Goal: Information Seeking & Learning: Learn about a topic

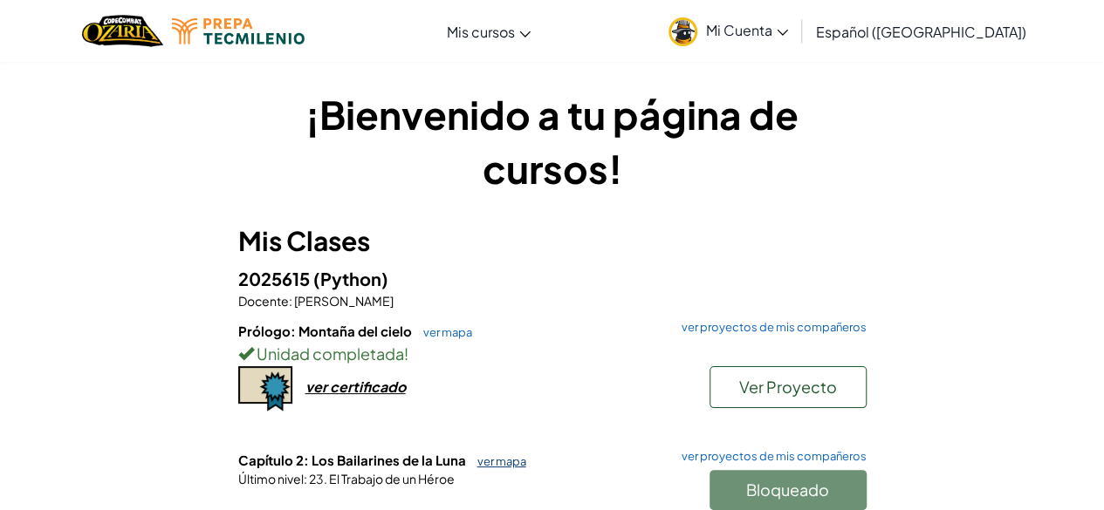
click at [508, 460] on link "ver mapa" at bounding box center [498, 462] width 58 height 14
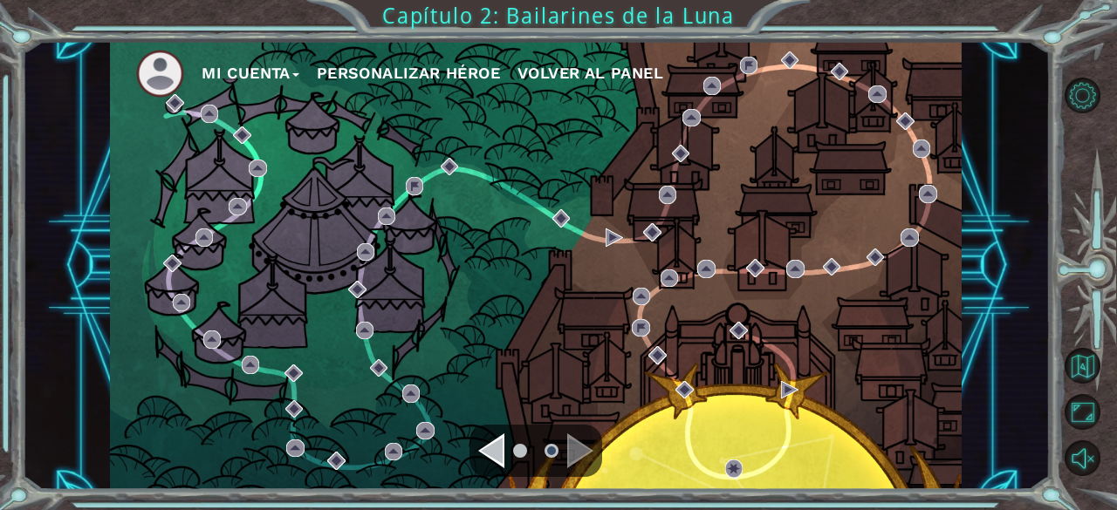
click at [488, 458] on div "Navigate to the previous page" at bounding box center [491, 451] width 26 height 35
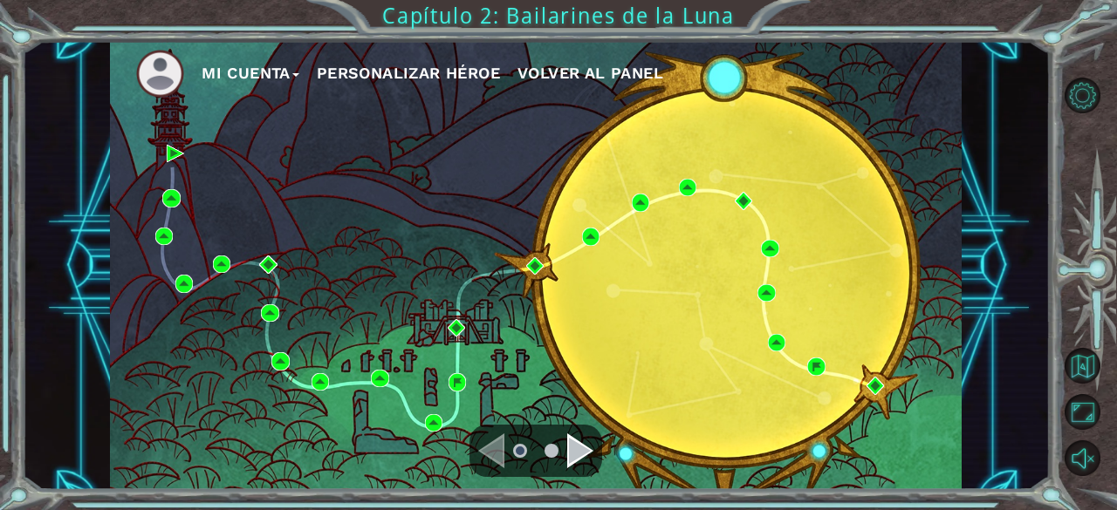
click at [488, 458] on div "Navigate to the previous page" at bounding box center [491, 451] width 26 height 35
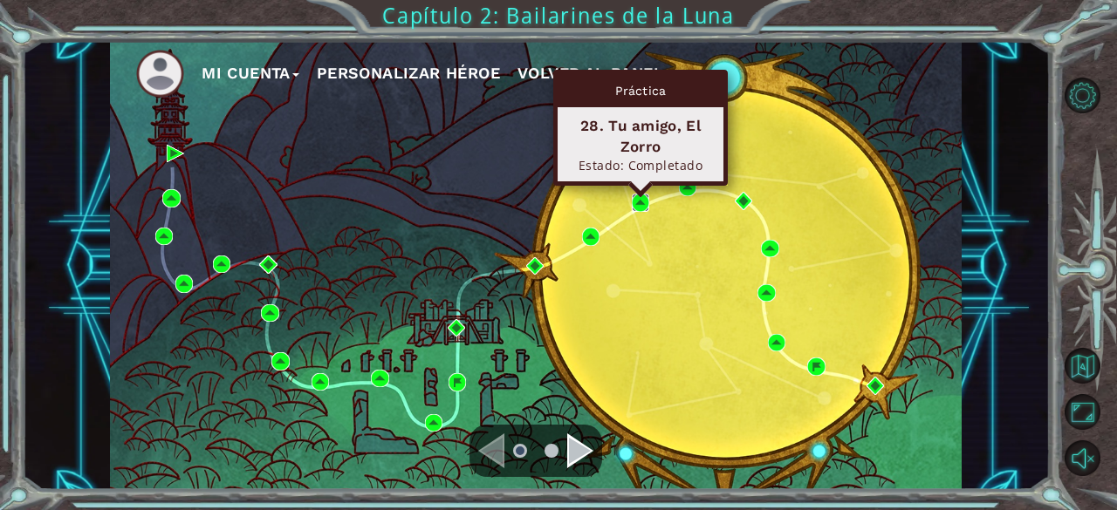
click at [644, 200] on img at bounding box center [640, 202] width 17 height 17
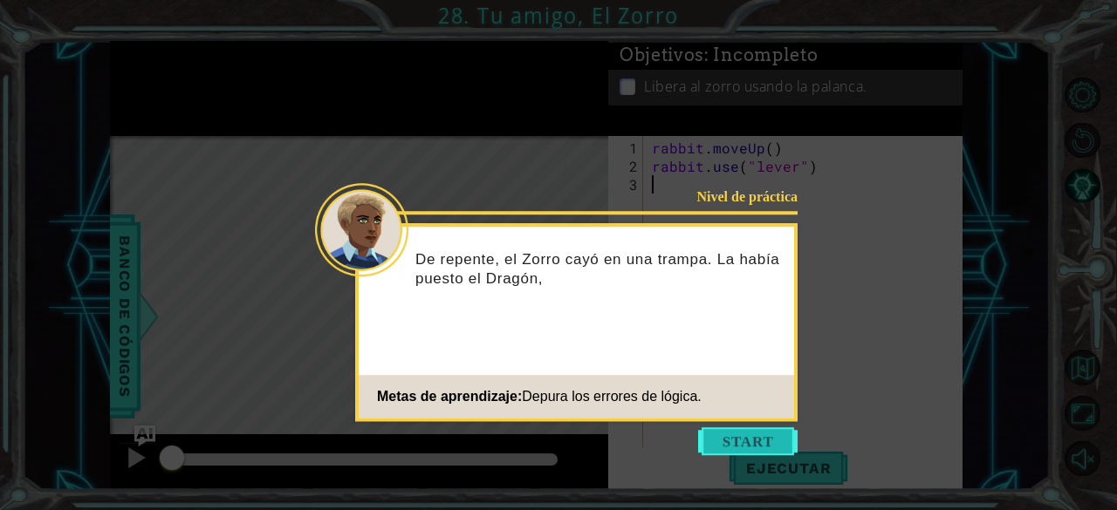
click at [770, 439] on button "Start" at bounding box center [747, 442] width 99 height 28
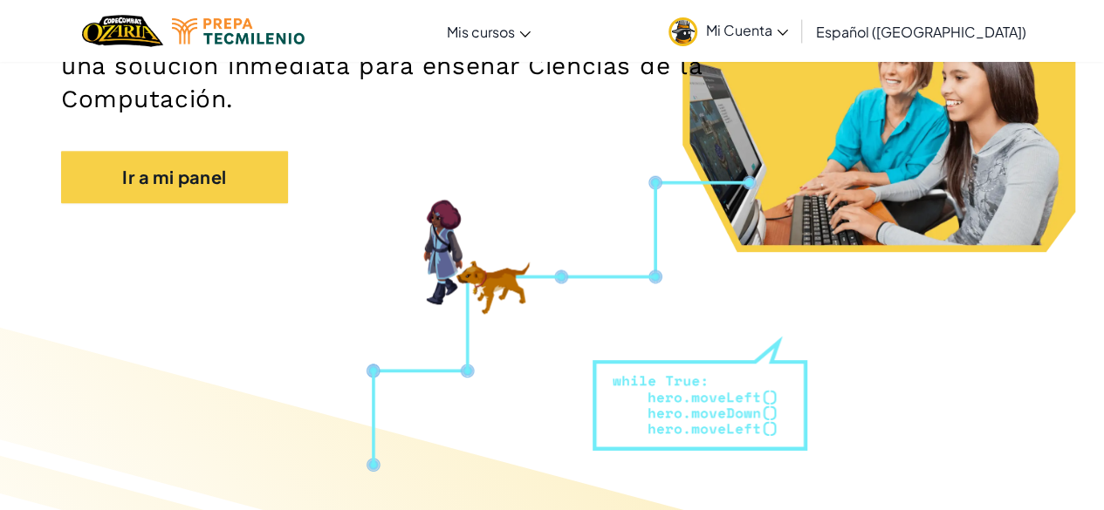
scroll to position [338, 0]
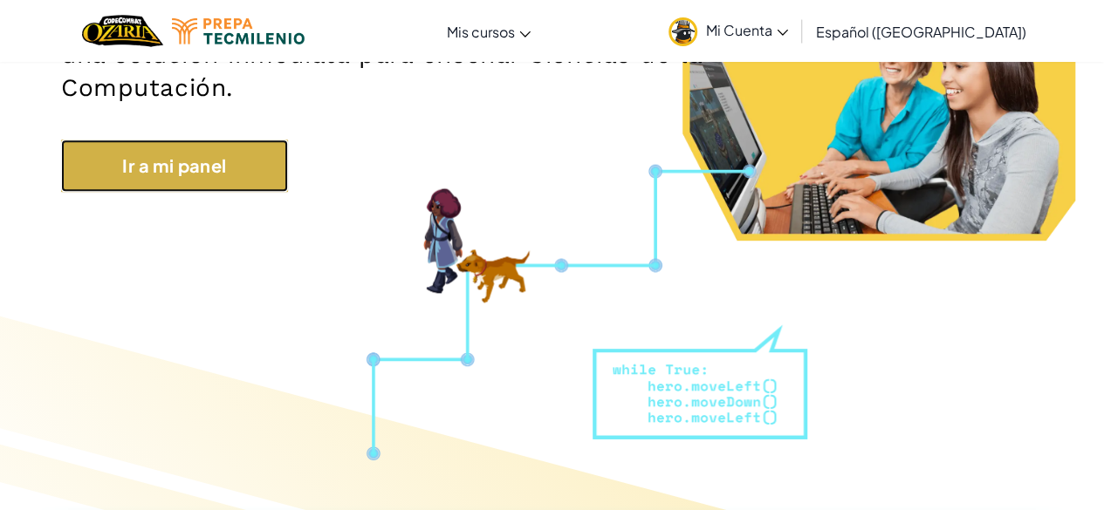
click at [260, 175] on link "Ir a mi panel" at bounding box center [174, 166] width 227 height 52
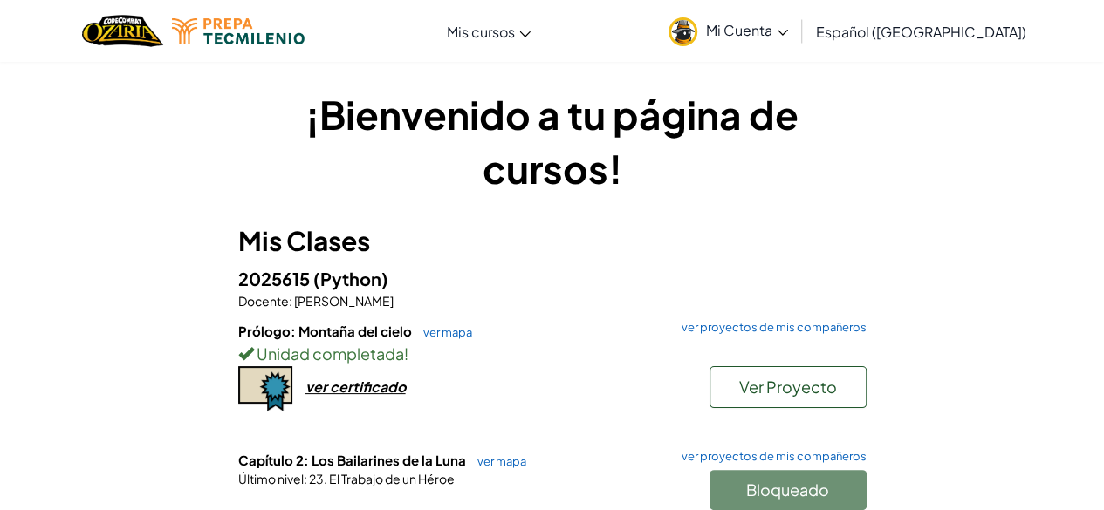
scroll to position [122, 0]
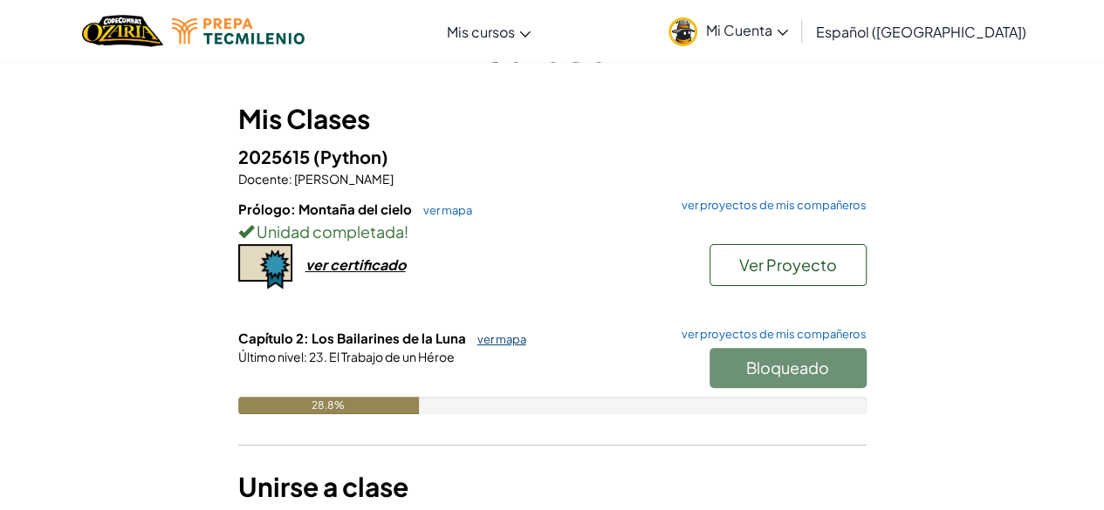
click at [479, 343] on link "ver mapa" at bounding box center [498, 339] width 58 height 14
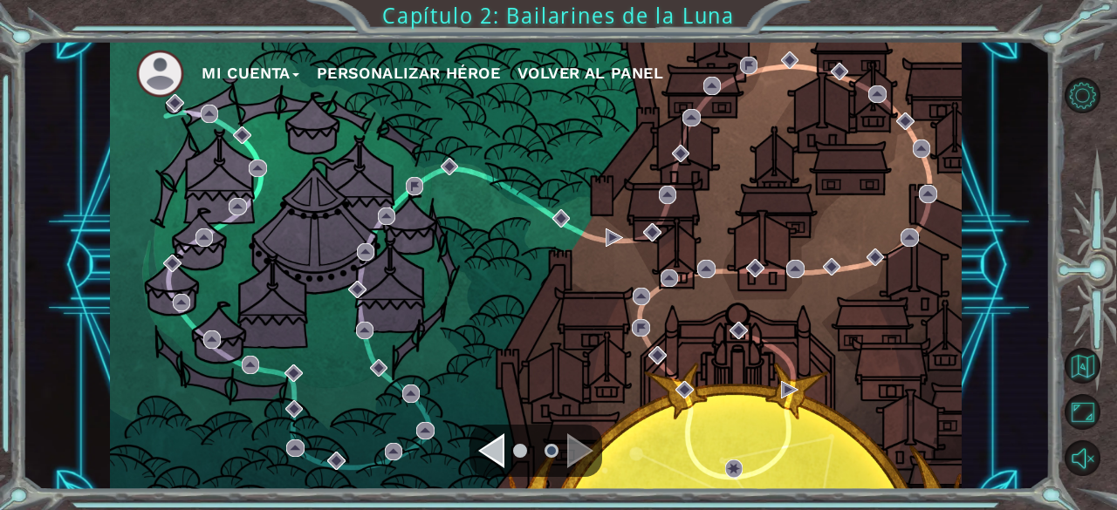
click at [499, 454] on div "Navigate to the previous page" at bounding box center [491, 451] width 26 height 35
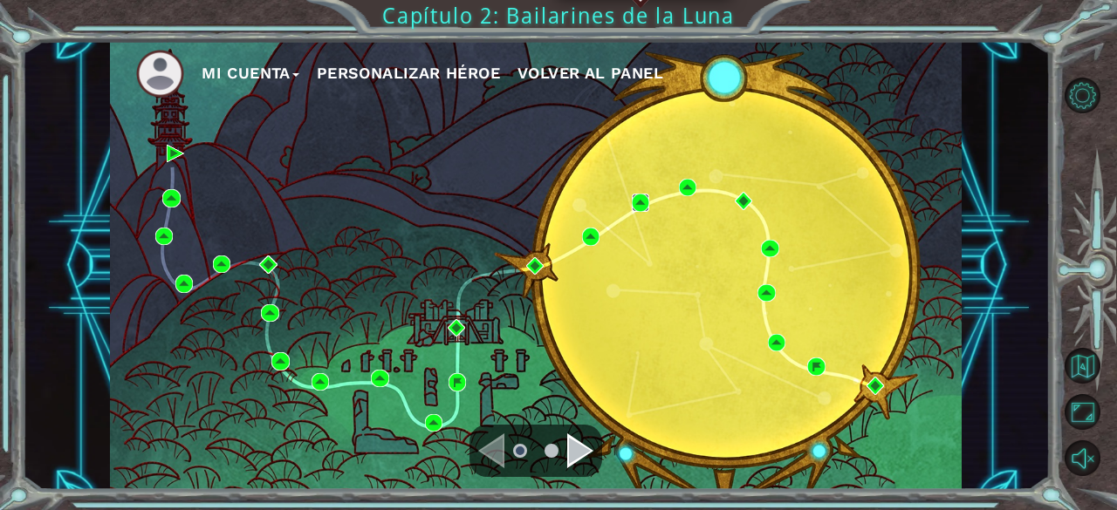
click at [635, 207] on img at bounding box center [640, 202] width 17 height 17
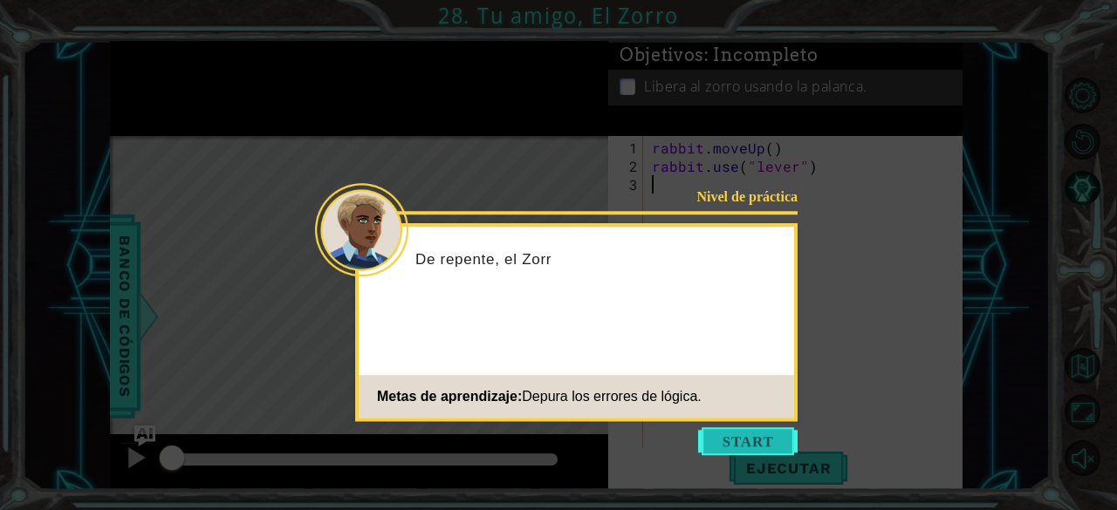
click at [724, 428] on button "Start" at bounding box center [747, 442] width 99 height 28
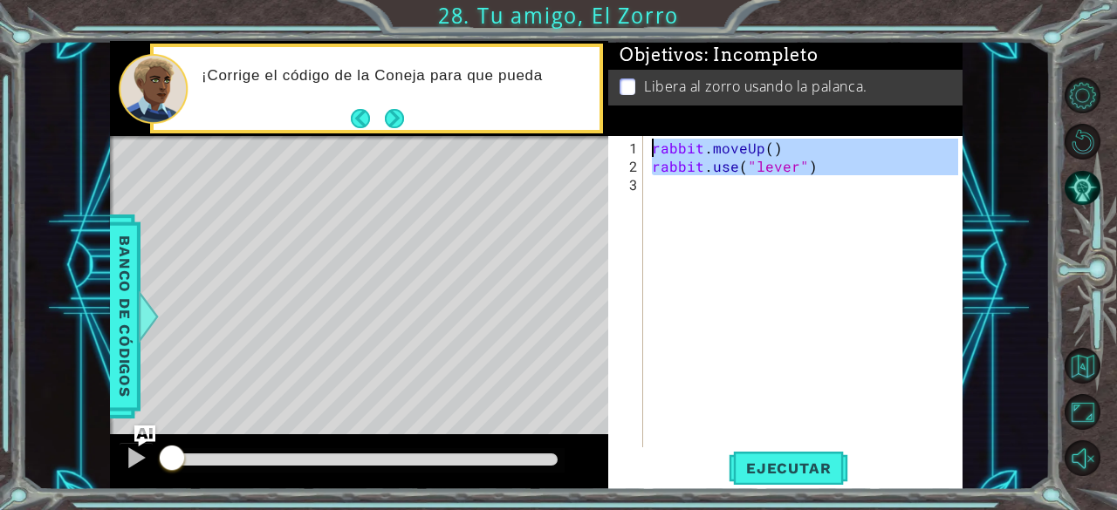
drag, startPoint x: 832, startPoint y: 186, endPoint x: 558, endPoint y: 121, distance: 281.5
click at [558, 121] on div "1 ההההההההההההההההההההההההההההההההההההההההההההההההההההההההההההההההההההההההההההה…" at bounding box center [536, 265] width 852 height 449
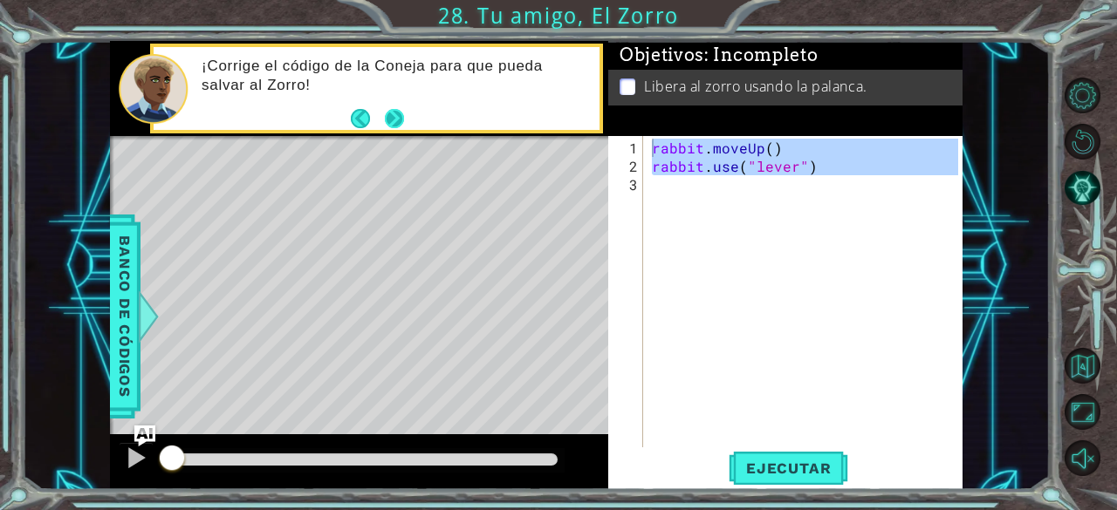
click at [389, 121] on button "Next" at bounding box center [394, 119] width 29 height 29
type textarea "rabbit.moveUp()"
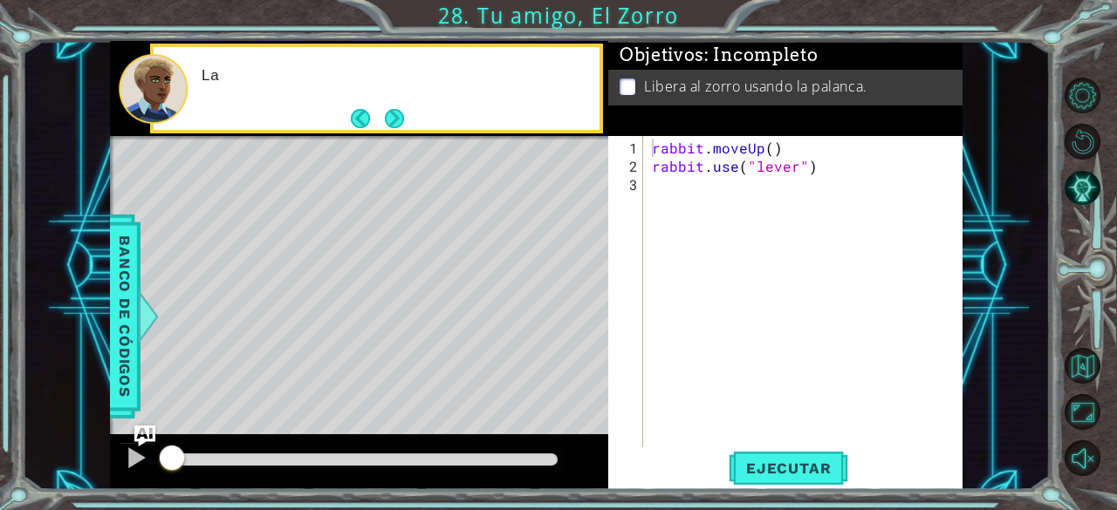
click at [389, 121] on button "Next" at bounding box center [393, 118] width 19 height 19
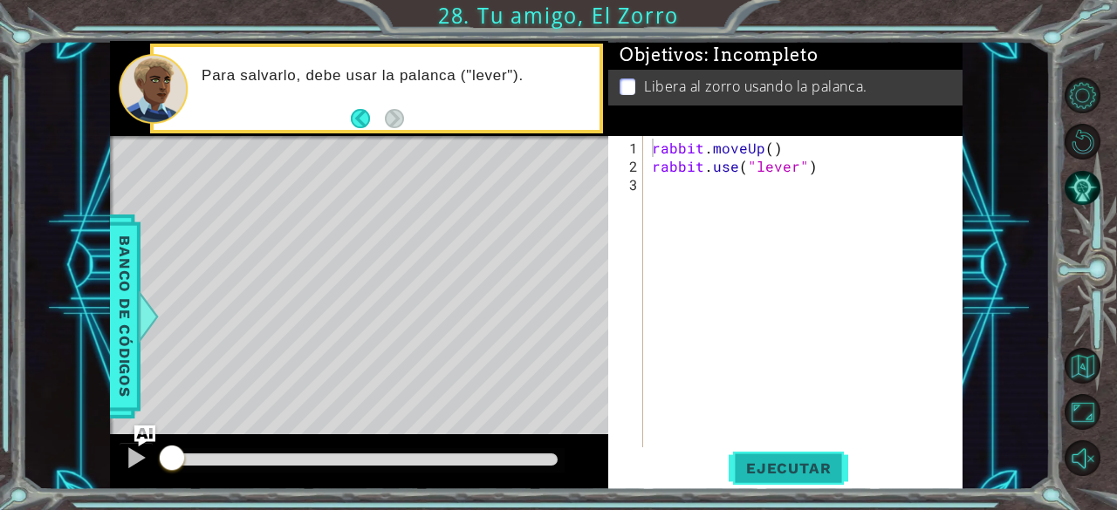
click at [808, 478] on button "Ejecutar" at bounding box center [789, 469] width 120 height 36
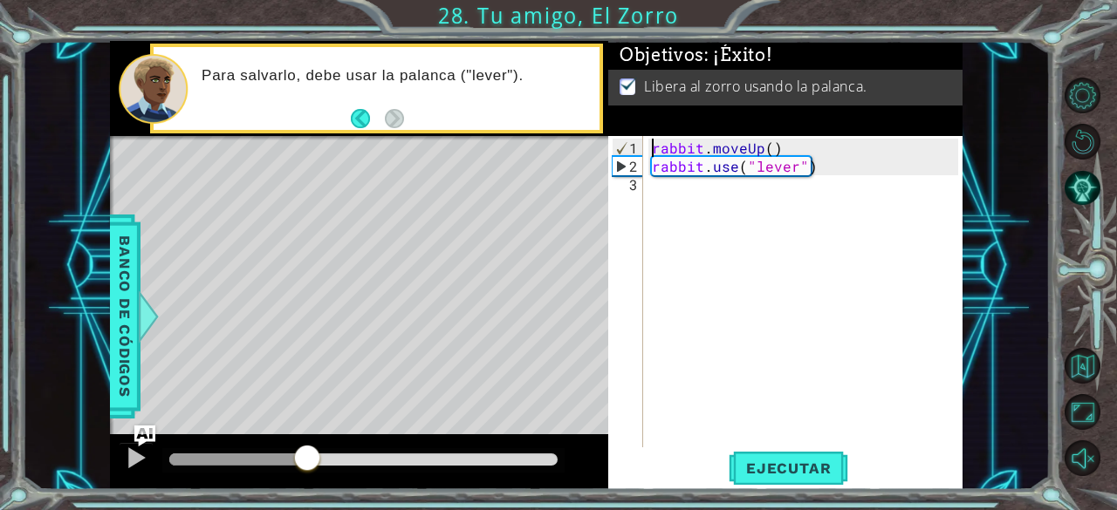
drag, startPoint x: 309, startPoint y: 443, endPoint x: 778, endPoint y: 434, distance: 469.5
click at [778, 434] on div "1 ההההההההההההההההההההההההההההההההההההההההההההההההההההההההההההההההההההההההההההה…" at bounding box center [536, 265] width 852 height 449
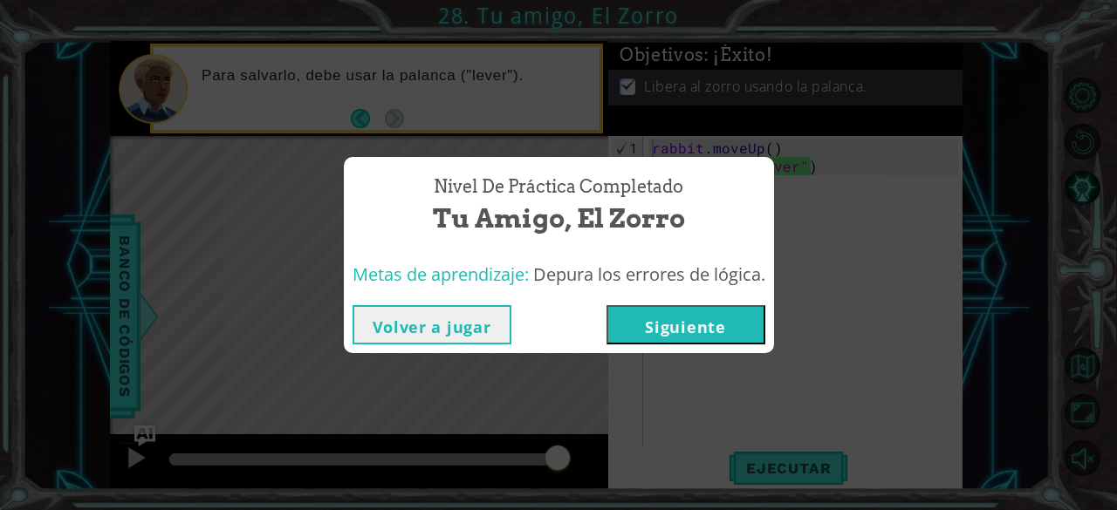
click at [698, 331] on button "Siguiente" at bounding box center [685, 324] width 159 height 39
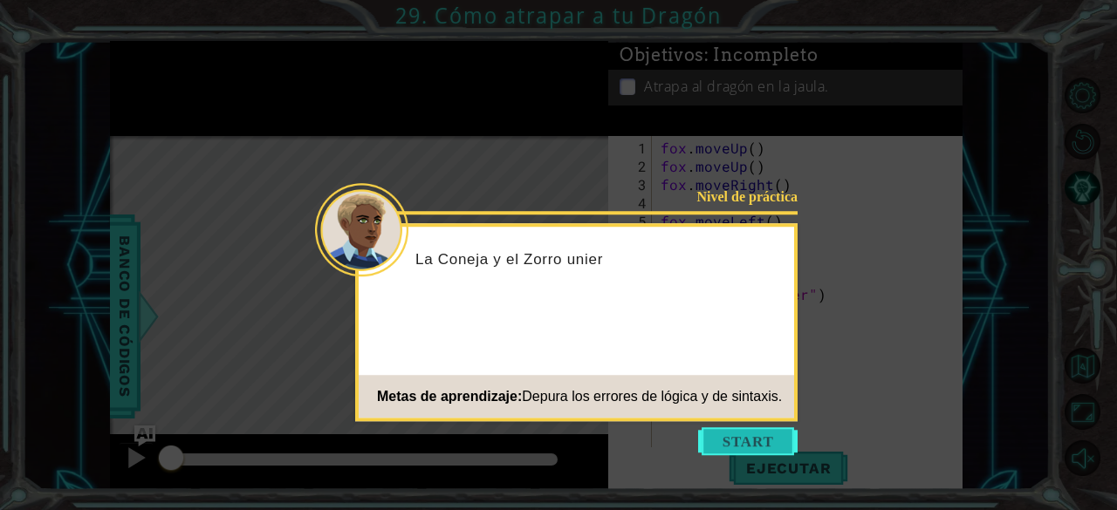
click at [702, 433] on button "Start" at bounding box center [747, 442] width 99 height 28
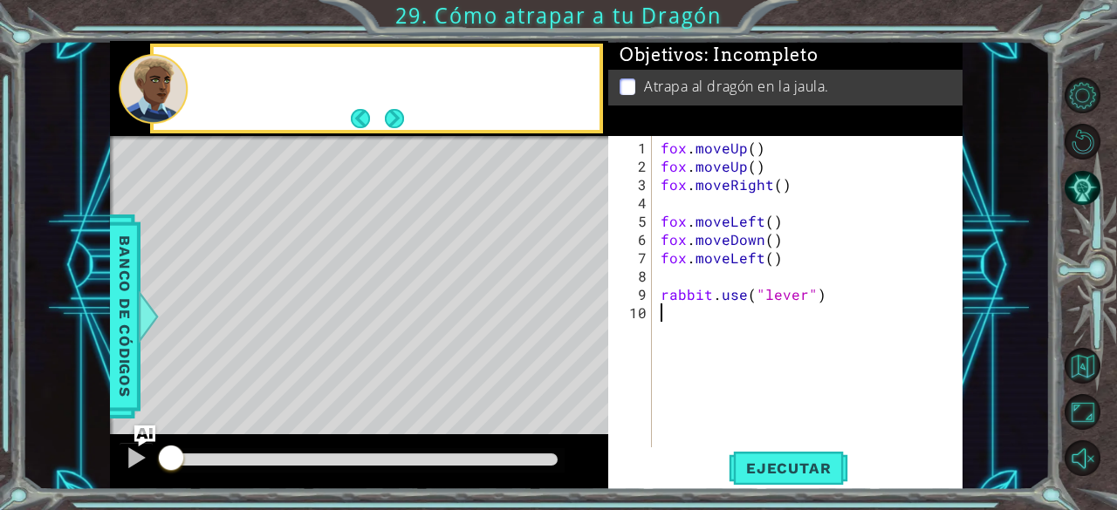
click at [702, 433] on div "fox . moveUp ( ) fox . moveUp ( ) fox . moveRight ( ) fox . moveLeft ( ) fox . …" at bounding box center [812, 313] width 311 height 348
click at [710, 280] on div "fox . moveUp ( ) fox . moveUp ( ) fox . moveRight ( ) fox . moveLeft ( ) fox . …" at bounding box center [812, 313] width 311 height 348
type textarea "fox.moveLeft()"
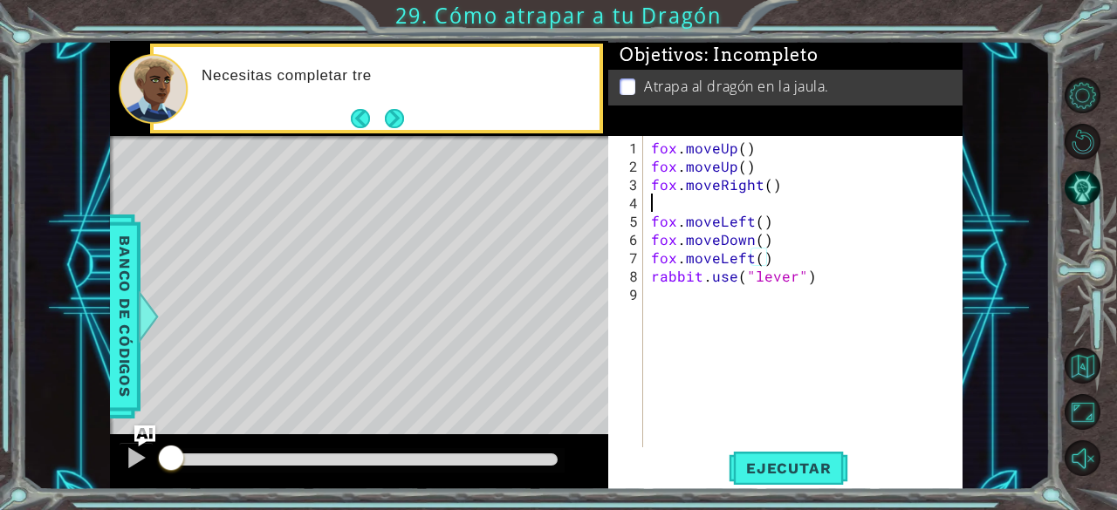
click at [687, 204] on div "fox . moveUp ( ) fox . moveUp ( ) fox . moveRight ( ) fox . moveLeft ( ) fox . …" at bounding box center [806, 313] width 319 height 348
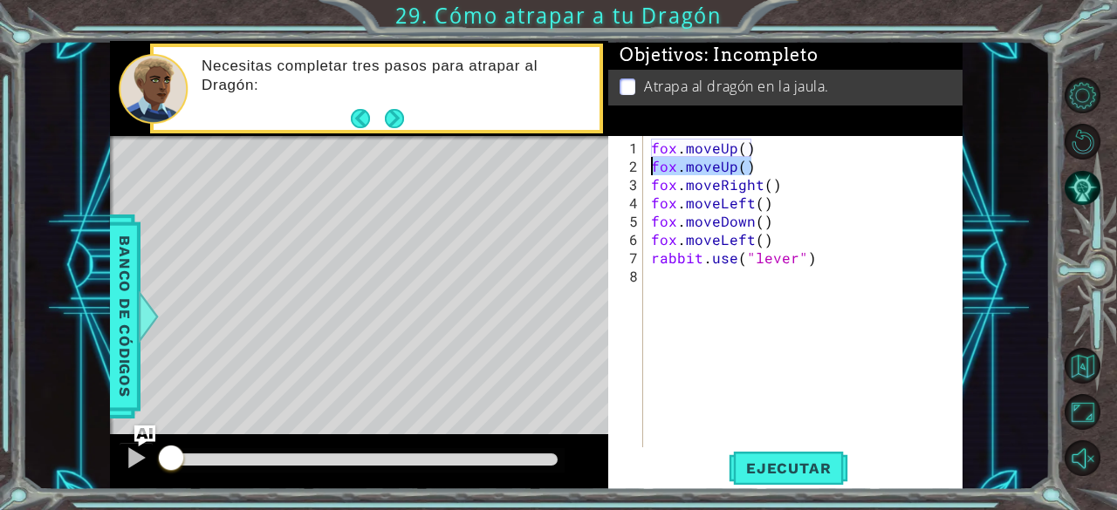
drag, startPoint x: 756, startPoint y: 163, endPoint x: 641, endPoint y: 164, distance: 114.3
click at [641, 164] on div "fox.moveRight() 1 2 3 4 5 6 7 8 fox . moveUp ( ) fox . moveUp ( ) fox . moveRig…" at bounding box center [783, 292] width 351 height 312
type textarea "fox.moveUp()"
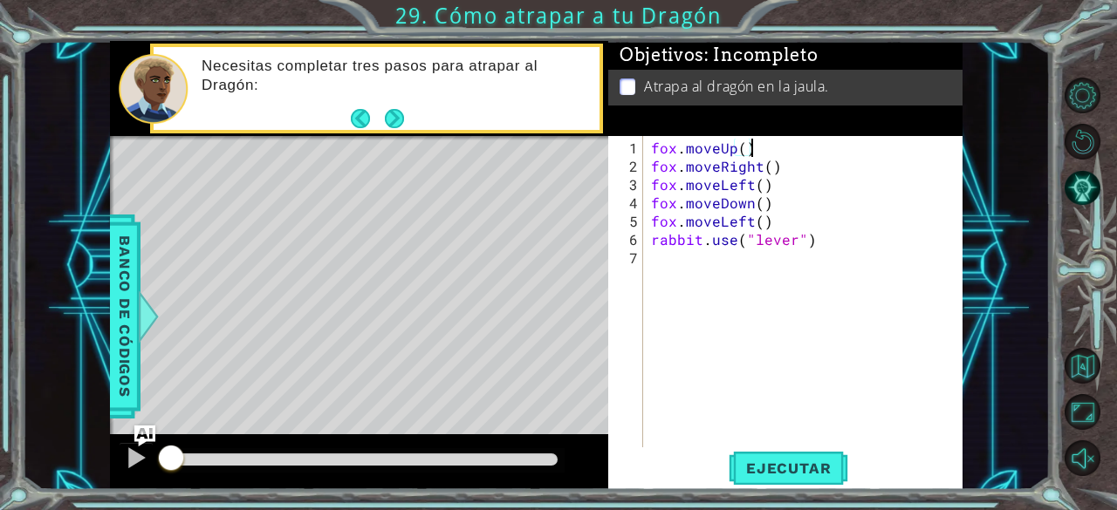
click at [736, 149] on div "fox . moveUp ( ) fox . moveRight ( ) fox . moveLeft ( ) fox . moveDown ( ) fox …" at bounding box center [806, 313] width 319 height 348
click at [745, 148] on div "fox . moveUp ( ) fox . moveRight ( ) fox . moveLeft ( ) fox . moveDown ( ) fox …" at bounding box center [806, 313] width 319 height 348
click at [979, 44] on div "1 ההההההההההההההההההההההההההההההההההההההההההההההההההההההההההההההההההההההההההההה…" at bounding box center [537, 265] width 1028 height 449
click at [798, 472] on span "Ejecutar" at bounding box center [789, 468] width 120 height 17
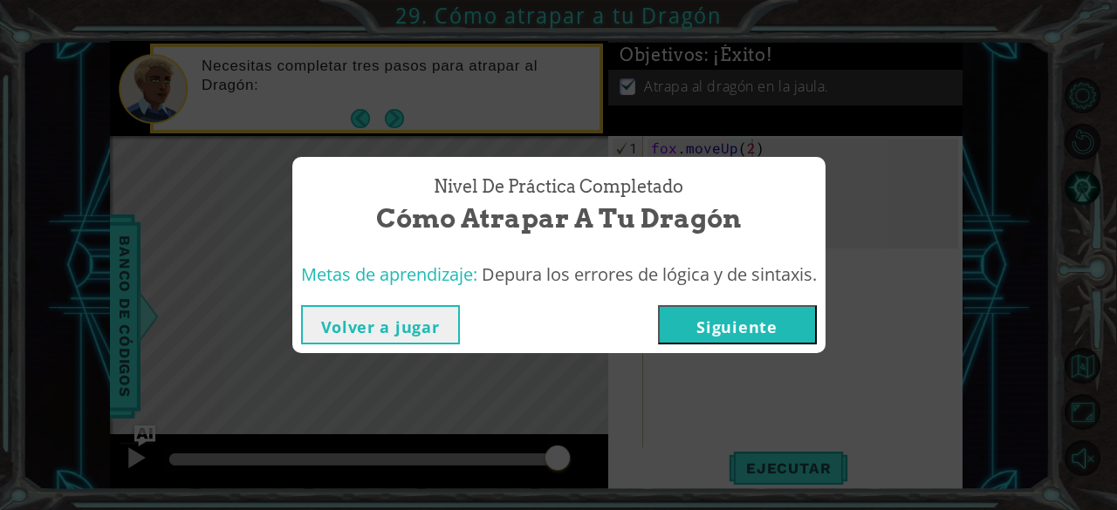
click at [401, 321] on button "Volver a jugar" at bounding box center [380, 324] width 159 height 39
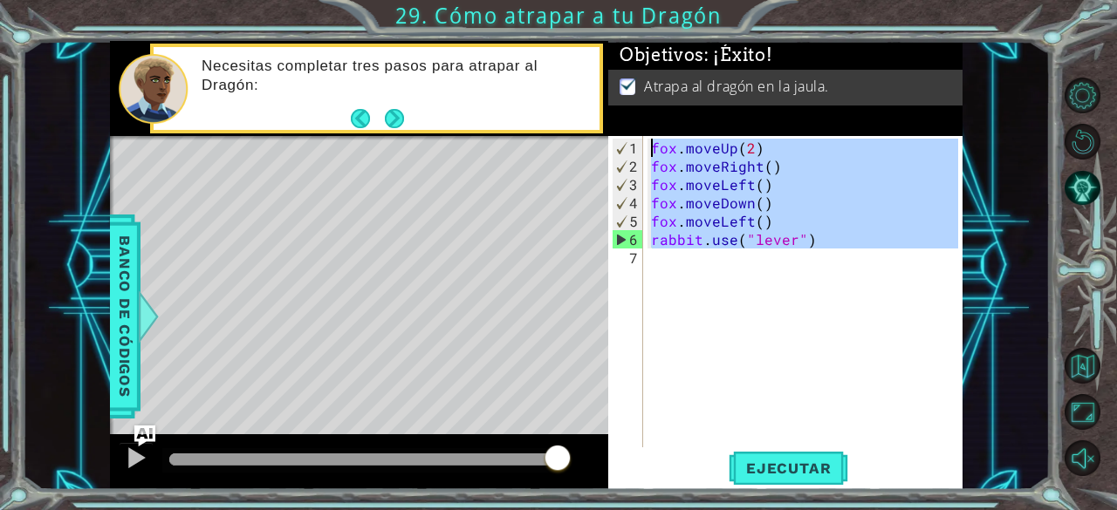
drag, startPoint x: 811, startPoint y: 262, endPoint x: 637, endPoint y: 144, distance: 209.8
click at [637, 144] on div "fox.moveUp(2) 1 2 3 4 5 6 7 fox . moveUp ( 2 ) fox . moveRight ( ) fox . moveLe…" at bounding box center [783, 292] width 351 height 312
click at [782, 463] on span "Ejecutar" at bounding box center [789, 468] width 120 height 17
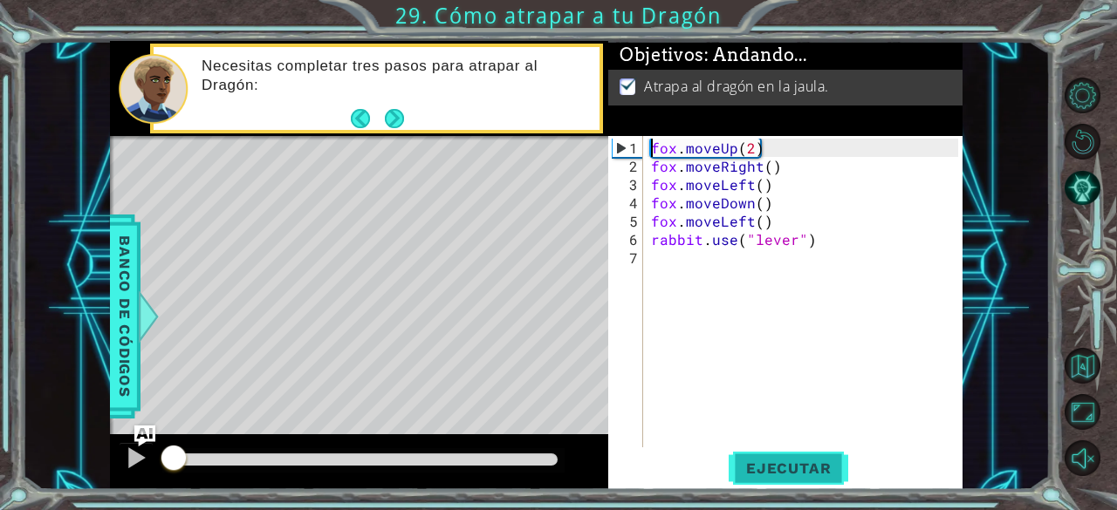
type textarea "fox.moveUp(2)"
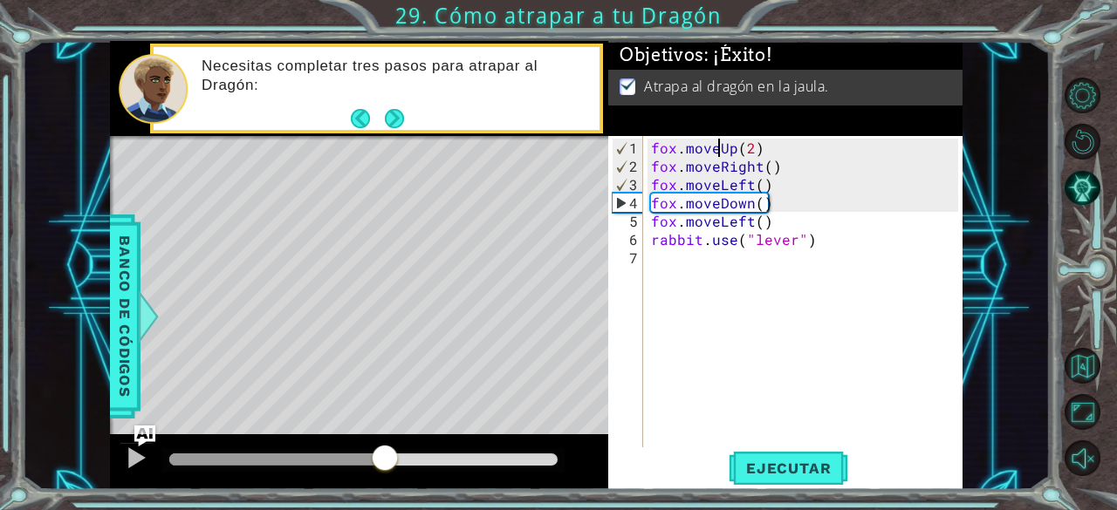
drag, startPoint x: 384, startPoint y: 455, endPoint x: 765, endPoint y: 441, distance: 381.6
click at [765, 441] on div "1 ההההההההההההההההההההההההההההההההההההההההההההההההההההההההההההההההההההההההההההה…" at bounding box center [536, 265] width 852 height 449
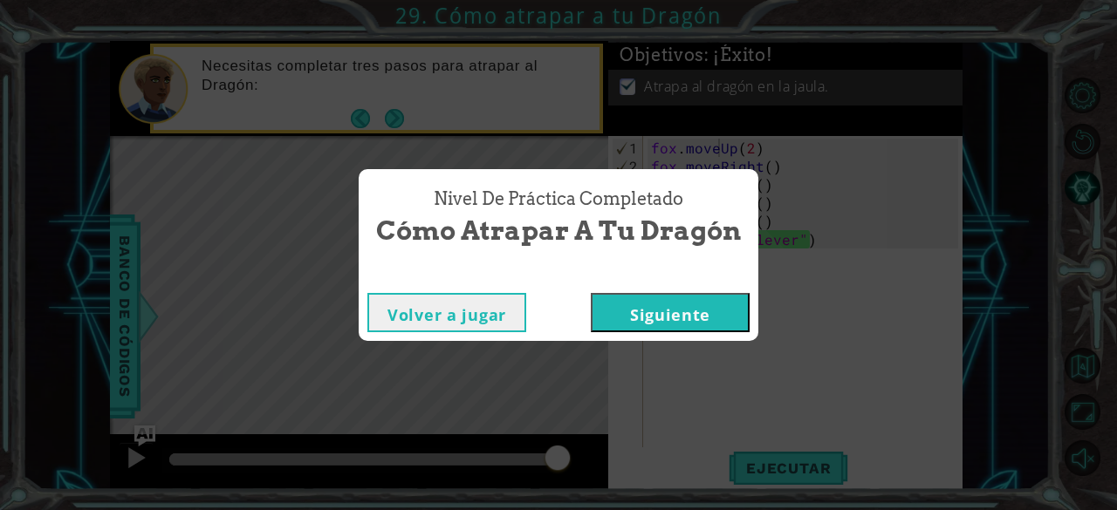
click at [714, 277] on div "Nivel de práctica Completado" at bounding box center [559, 275] width 400 height 17
click at [702, 310] on button "Siguiente" at bounding box center [670, 312] width 159 height 39
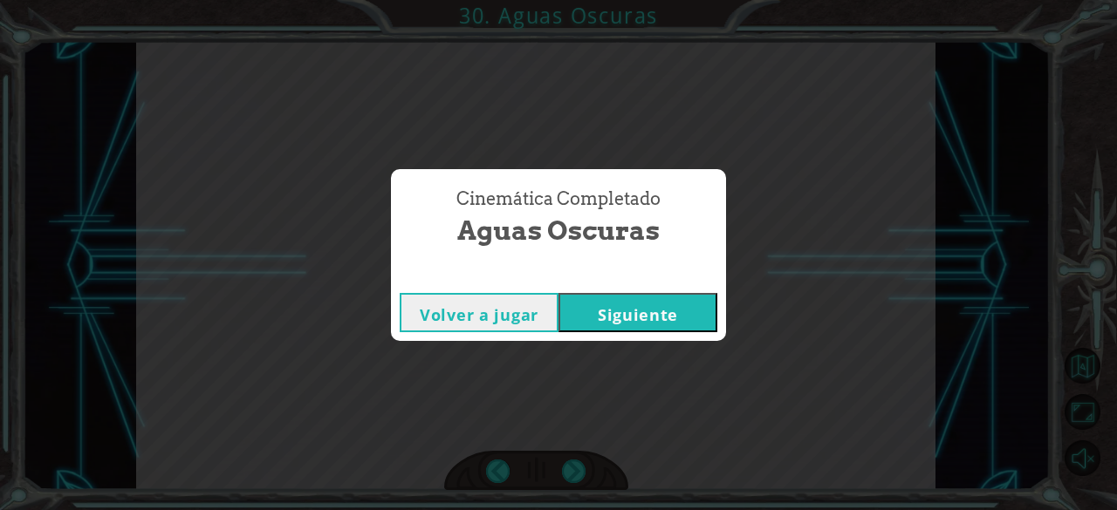
click at [635, 299] on button "Siguiente" at bounding box center [637, 312] width 159 height 39
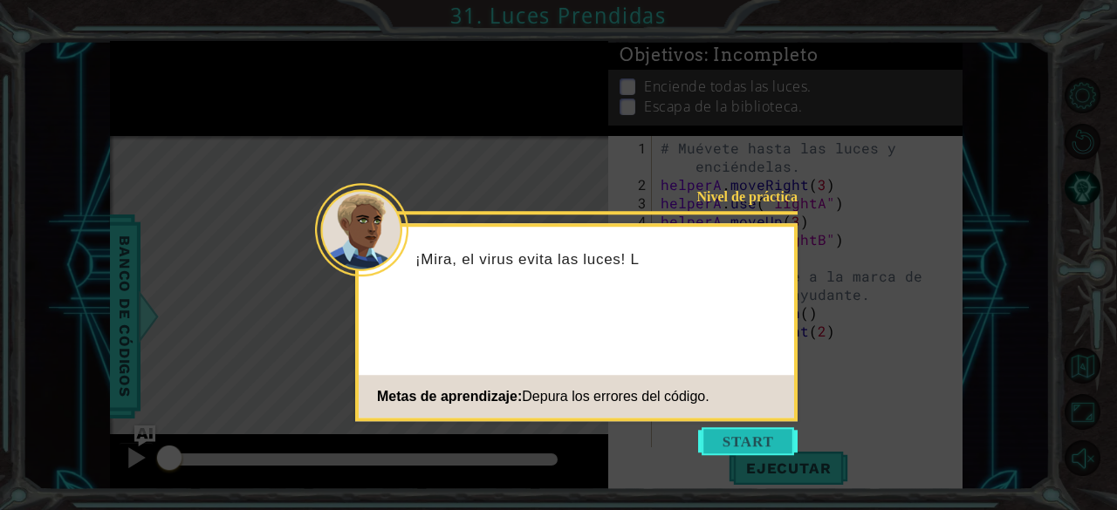
click at [750, 439] on button "Start" at bounding box center [747, 442] width 99 height 28
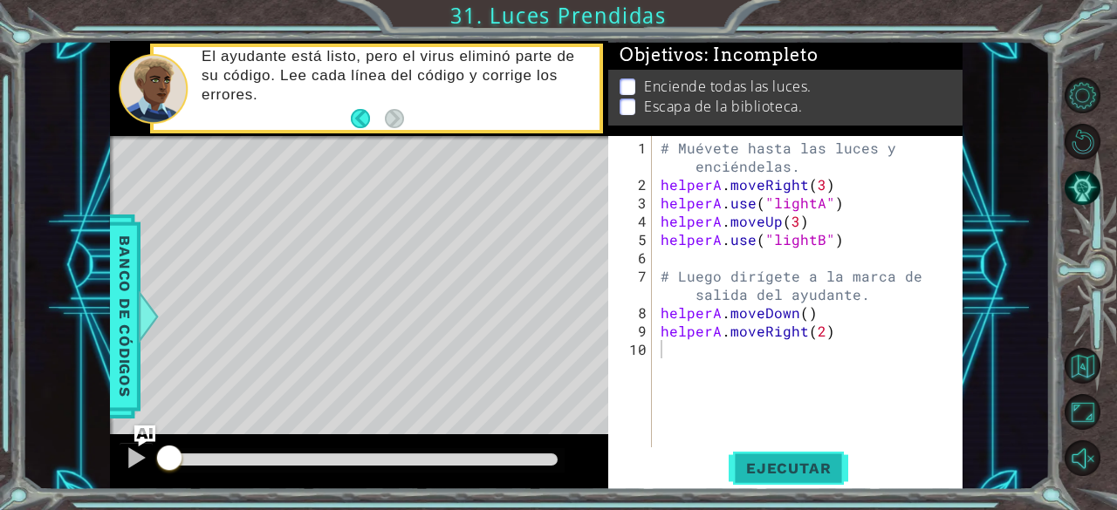
click at [763, 469] on span "Ejecutar" at bounding box center [789, 468] width 120 height 17
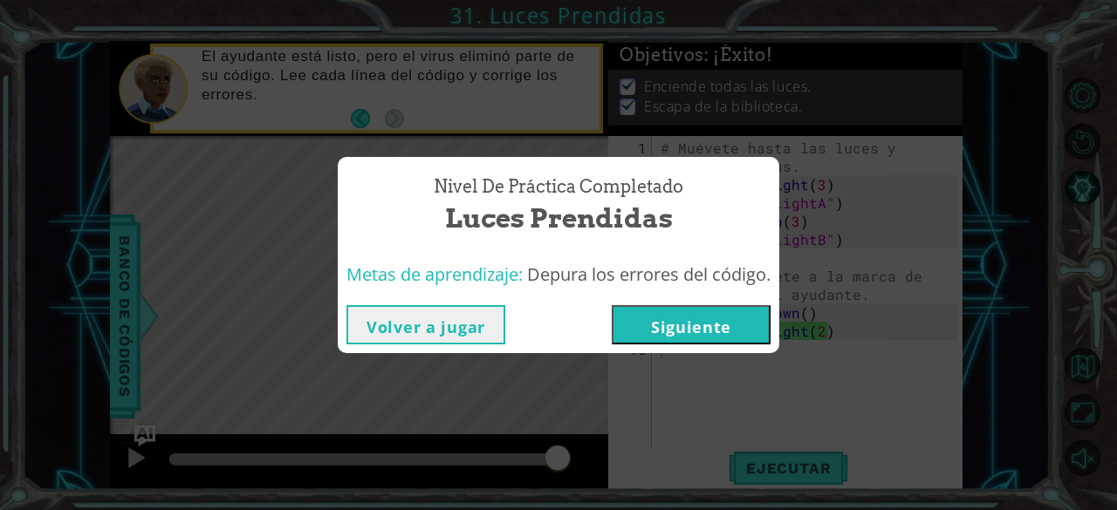
click at [436, 329] on button "Volver a jugar" at bounding box center [425, 324] width 159 height 39
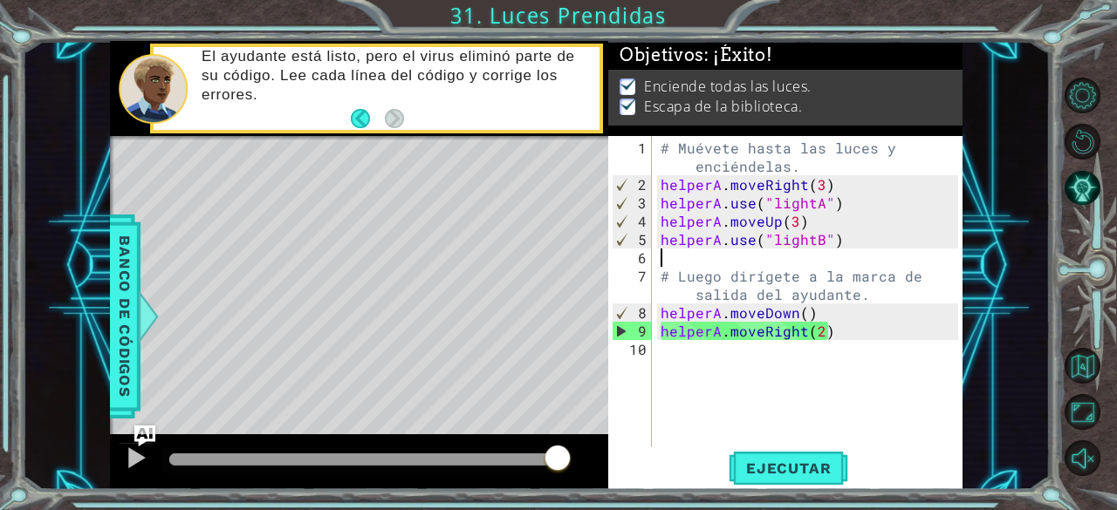
click at [707, 259] on div "# Muévete hasta las luces y enciéndelas. helperA . moveRight ( 3 ) helperA . us…" at bounding box center [812, 322] width 311 height 366
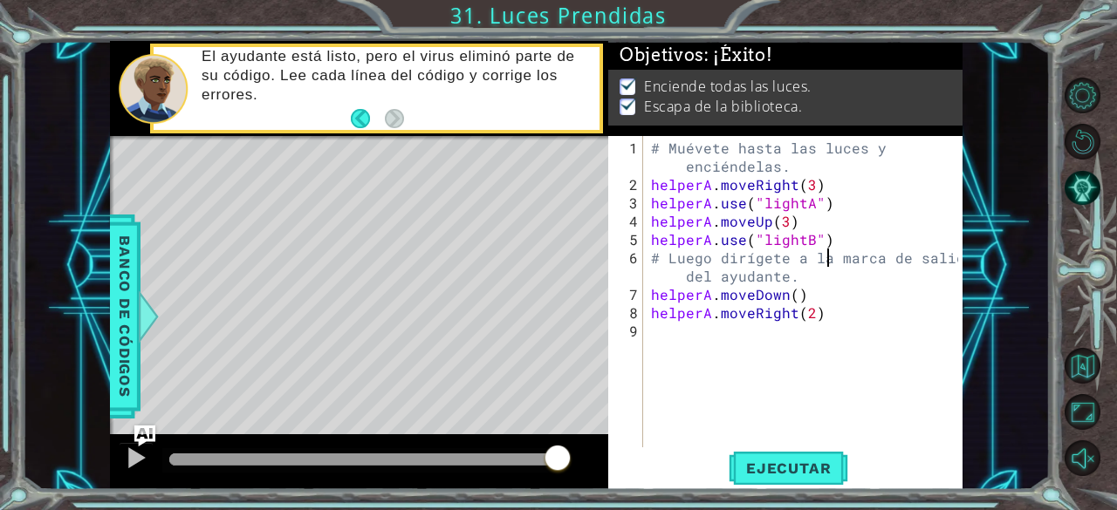
scroll to position [0, 10]
click at [837, 300] on div "# Muévete hasta las luces y enciéndelas. helperA . moveRight ( 3 ) helperA . us…" at bounding box center [806, 322] width 319 height 366
click at [846, 318] on div "# Muévete hasta las luces y enciéndelas. helperA . moveRight ( 3 ) helperA . us…" at bounding box center [806, 322] width 319 height 366
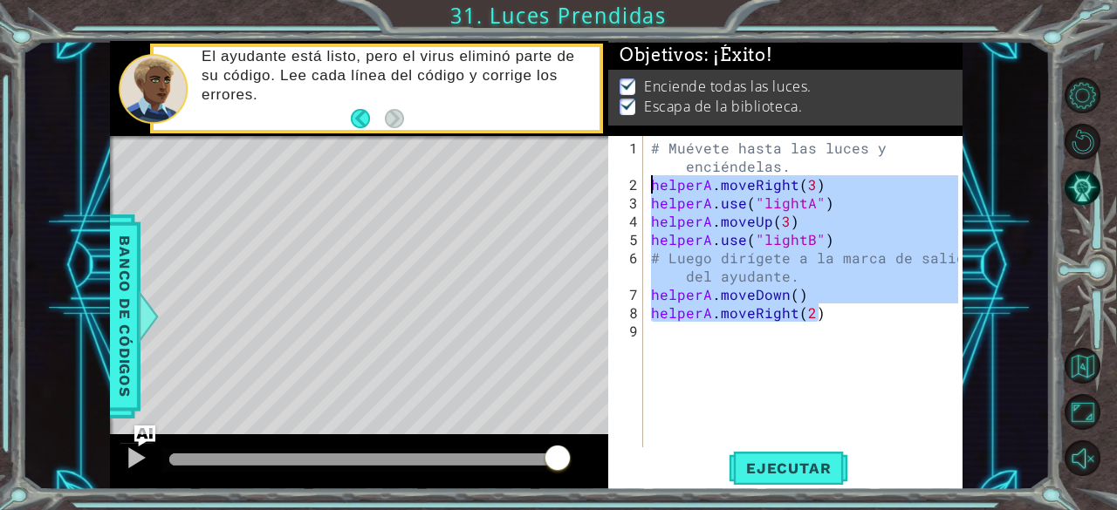
drag, startPoint x: 846, startPoint y: 318, endPoint x: 647, endPoint y: 191, distance: 235.5
click at [647, 191] on div "# Muévete hasta las luces y enciéndelas. helperA . moveRight ( 3 ) helperA . us…" at bounding box center [806, 322] width 319 height 366
click at [761, 462] on span "Ejecutar" at bounding box center [789, 468] width 120 height 17
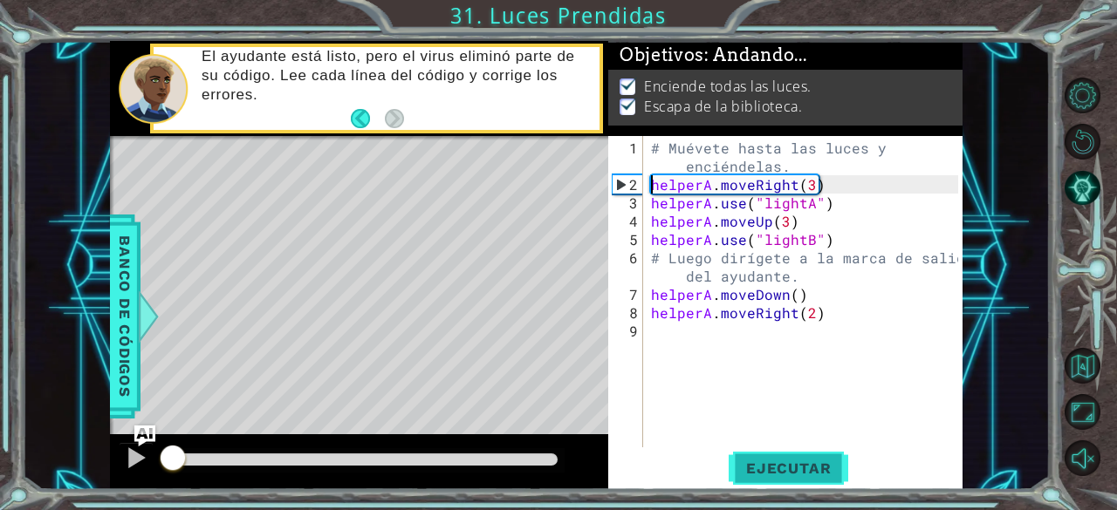
type textarea "helperA.moveRight(3)"
drag, startPoint x: 515, startPoint y: 451, endPoint x: 535, endPoint y: 455, distance: 20.4
click at [535, 455] on div at bounding box center [363, 460] width 402 height 24
click at [535, 455] on div at bounding box center [363, 460] width 388 height 12
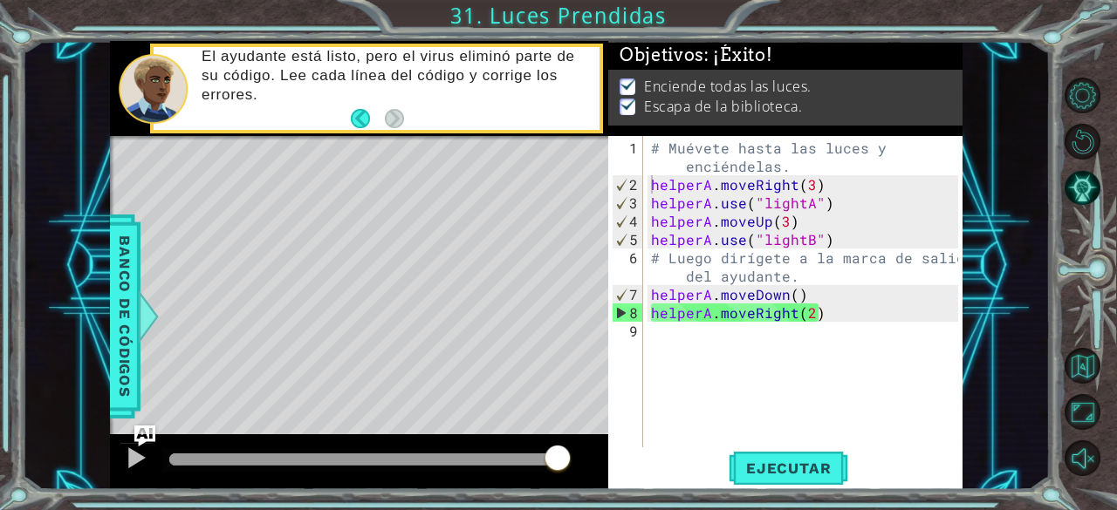
drag, startPoint x: 541, startPoint y: 456, endPoint x: 563, endPoint y: 453, distance: 22.1
click at [563, 453] on div at bounding box center [557, 459] width 31 height 31
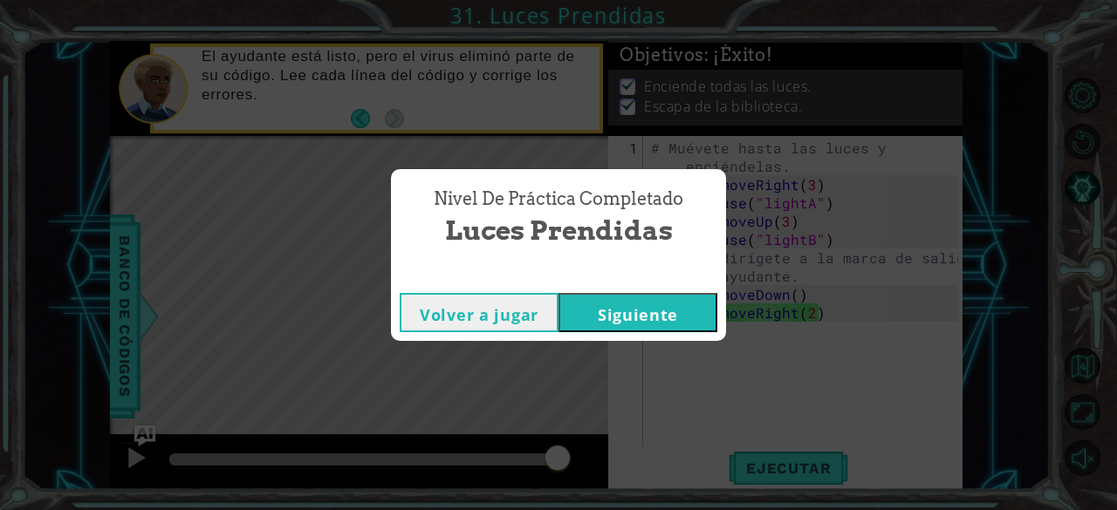
click at [640, 301] on button "Siguiente" at bounding box center [637, 312] width 159 height 39
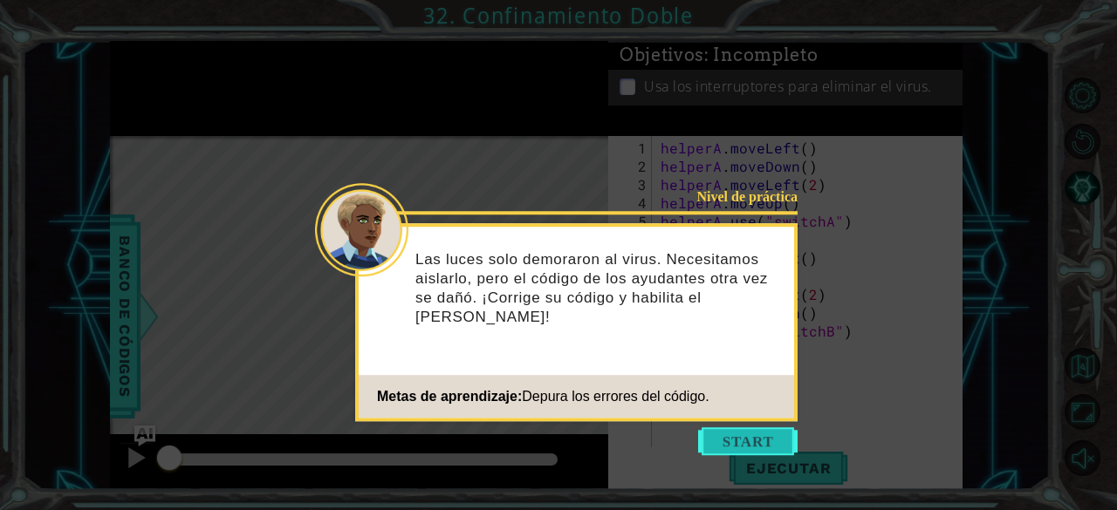
click at [745, 437] on button "Start" at bounding box center [747, 442] width 99 height 28
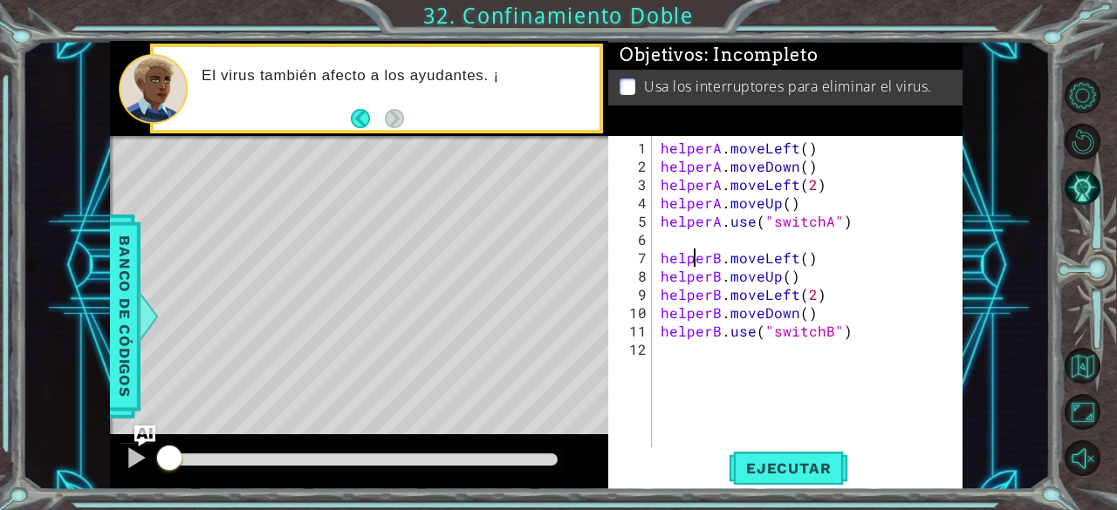
click at [698, 249] on div "helperA . moveLeft ( ) helperA . moveDown ( ) helperA . moveLeft ( 2 ) helperA …" at bounding box center [812, 313] width 311 height 348
type textarea "helperB.moveLeft()"
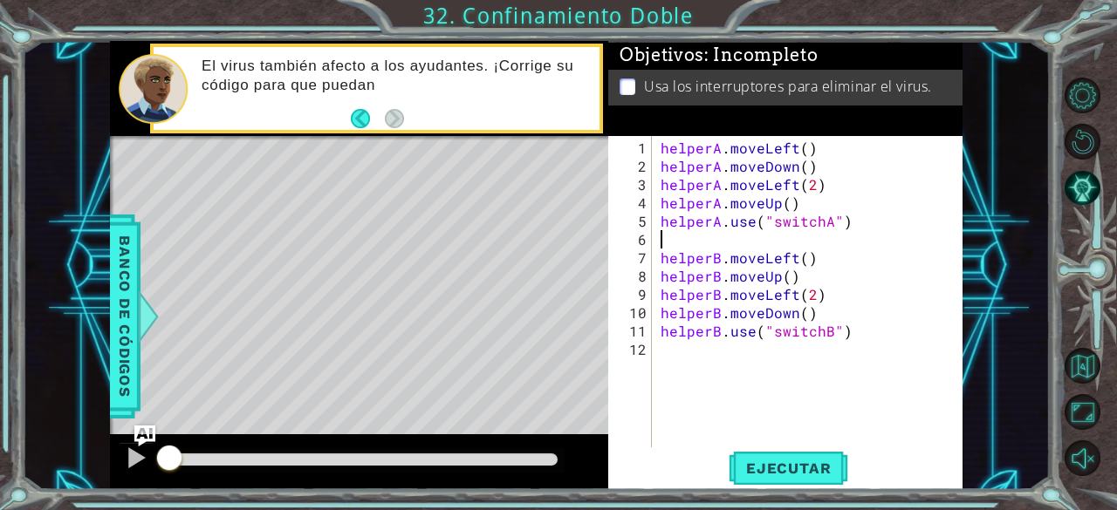
click at [691, 236] on div "helperA . moveLeft ( ) helperA . moveDown ( ) helperA . moveLeft ( 2 ) helperA …" at bounding box center [812, 313] width 311 height 348
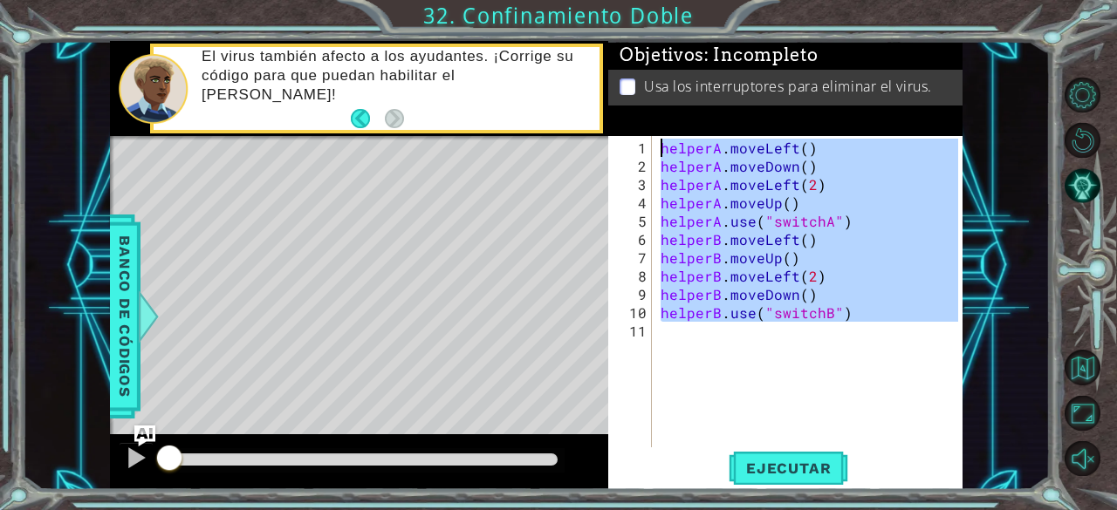
drag, startPoint x: 851, startPoint y: 327, endPoint x: 628, endPoint y: 141, distance: 289.9
click at [628, 141] on div "helperA.use("switchA") 1 2 3 4 5 6 7 8 9 10 11 helperA . moveLeft ( ) helperA .…" at bounding box center [783, 292] width 351 height 312
type textarea "helperA.moveLeft() helperA.moveDown()"
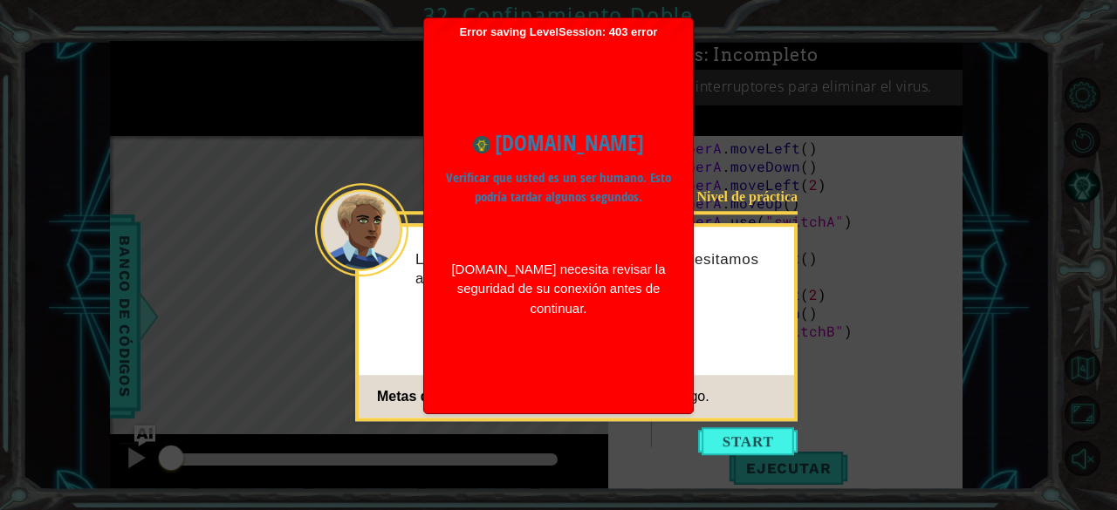
click at [770, 184] on icon at bounding box center [558, 255] width 1117 height 510
